Goal: Information Seeking & Learning: Learn about a topic

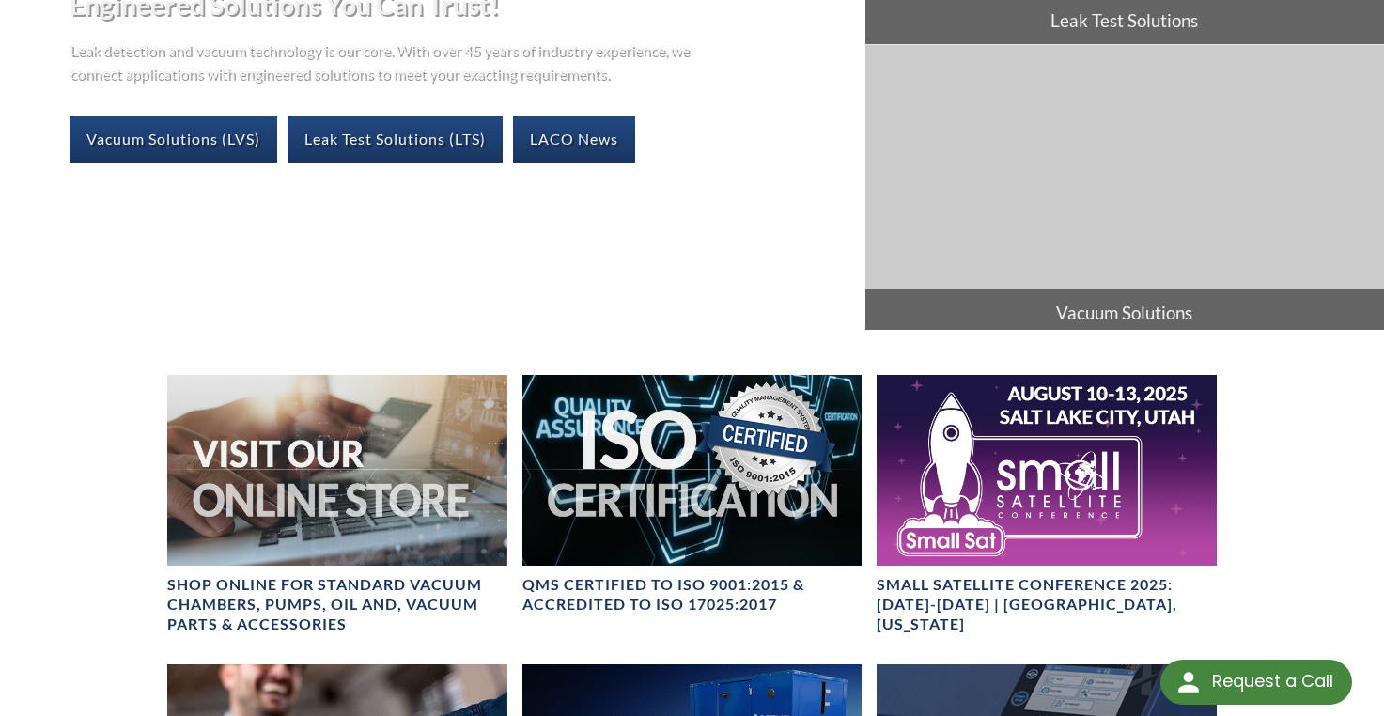
scroll to position [564, 0]
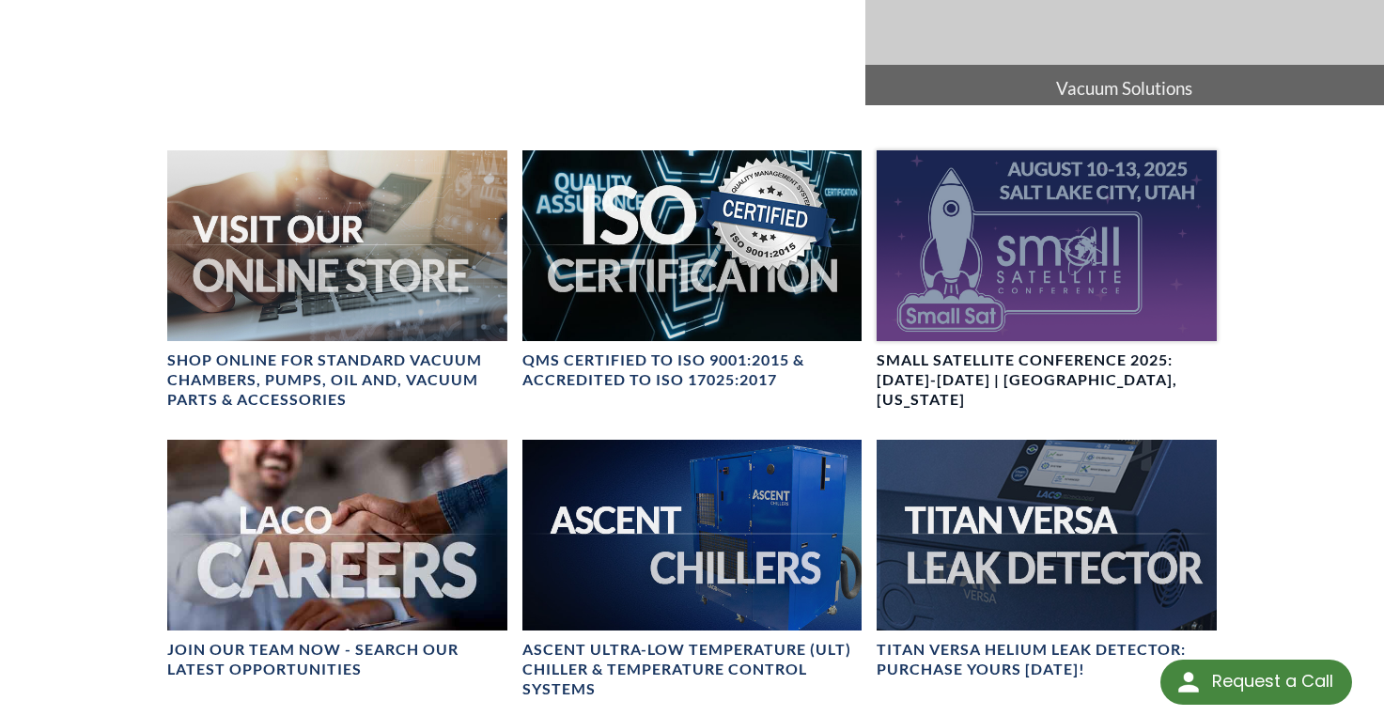
click at [1040, 318] on div at bounding box center [1047, 245] width 340 height 191
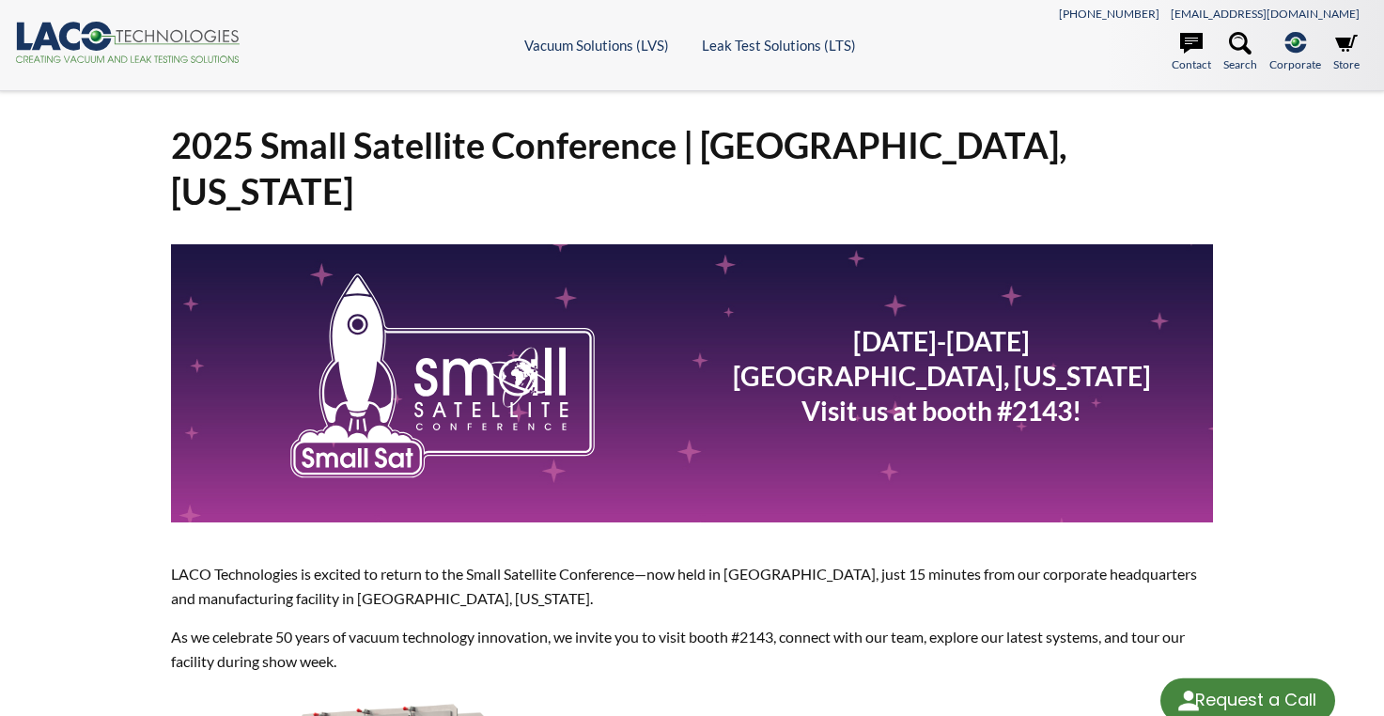
select select "Language Translate Widget"
drag, startPoint x: 202, startPoint y: 47, endPoint x: -1, endPoint y: 50, distance: 202.9
click at [0, 50] on html "Request a Call Request a Call <- Close Vacuum Solutions (LVS) -> <- Close Vacuu…" at bounding box center [692, 358] width 1384 height 716
